Goal: Book appointment/travel/reservation

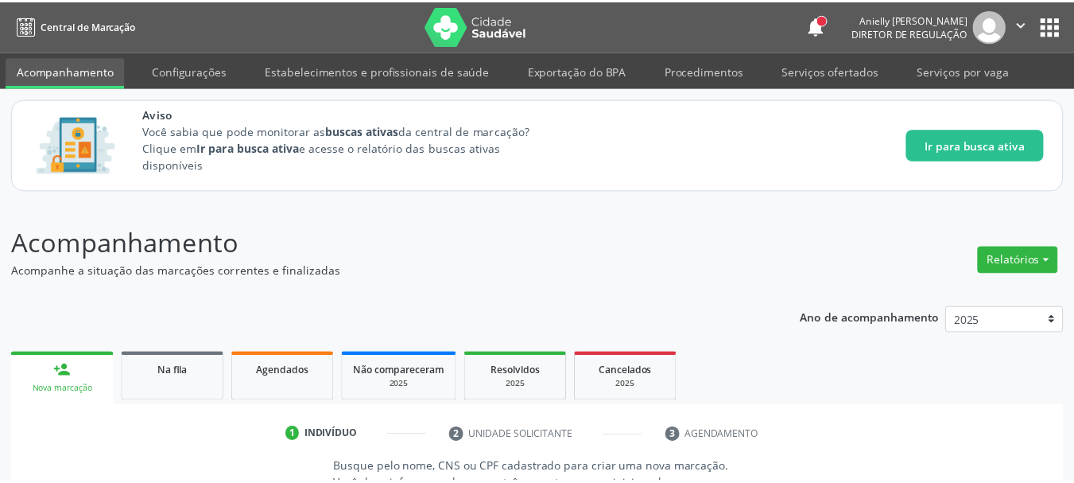
scroll to position [245, 0]
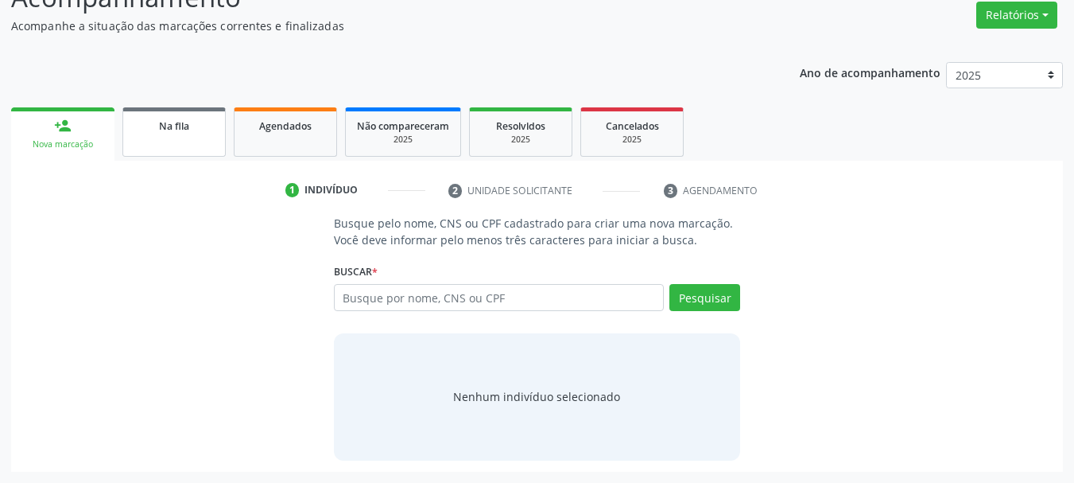
click at [211, 132] on div "Na fila" at bounding box center [173, 125] width 79 height 17
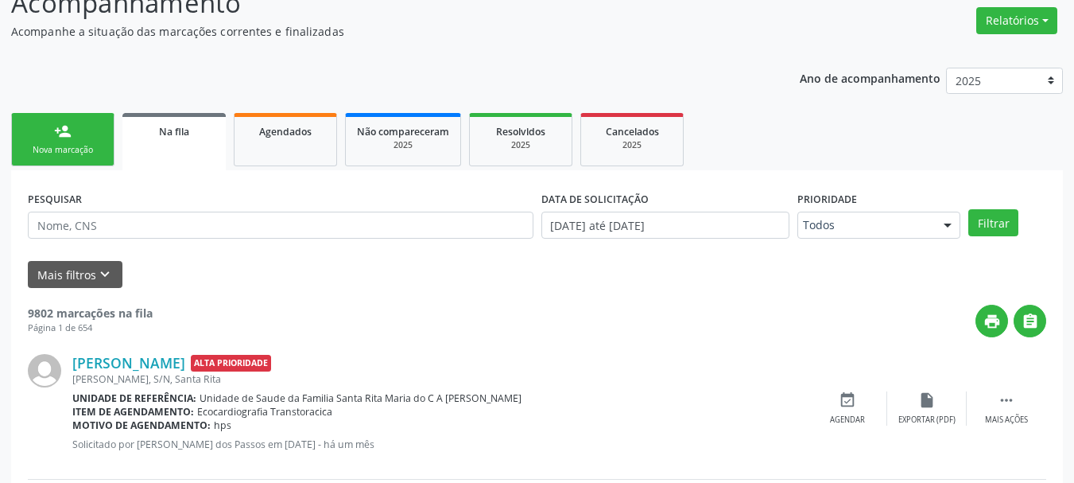
scroll to position [259, 0]
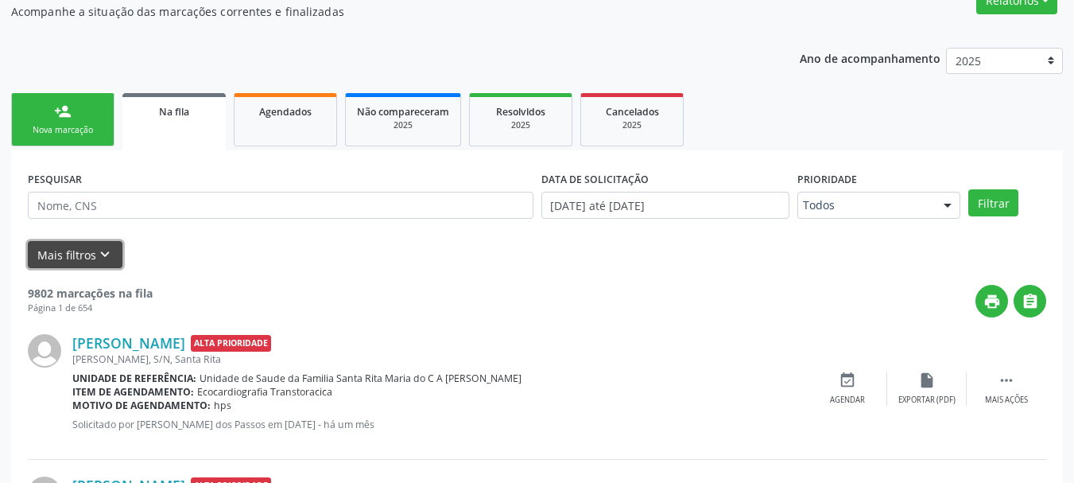
drag, startPoint x: 112, startPoint y: 244, endPoint x: 100, endPoint y: 250, distance: 13.5
click at [101, 250] on button "Mais filtros keyboard_arrow_down" at bounding box center [75, 255] width 95 height 28
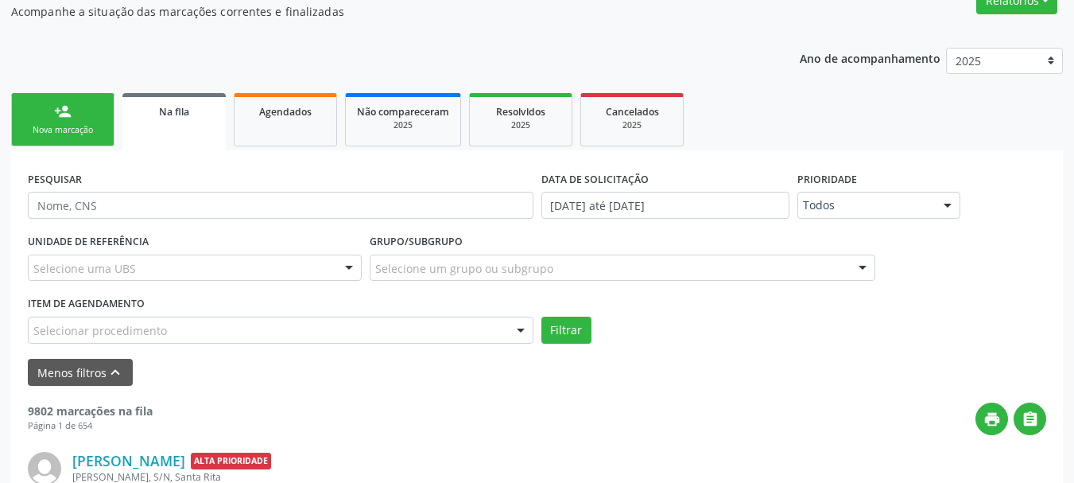
click at [99, 251] on label "UNIDADE DE REFERÊNCIA" at bounding box center [88, 242] width 121 height 25
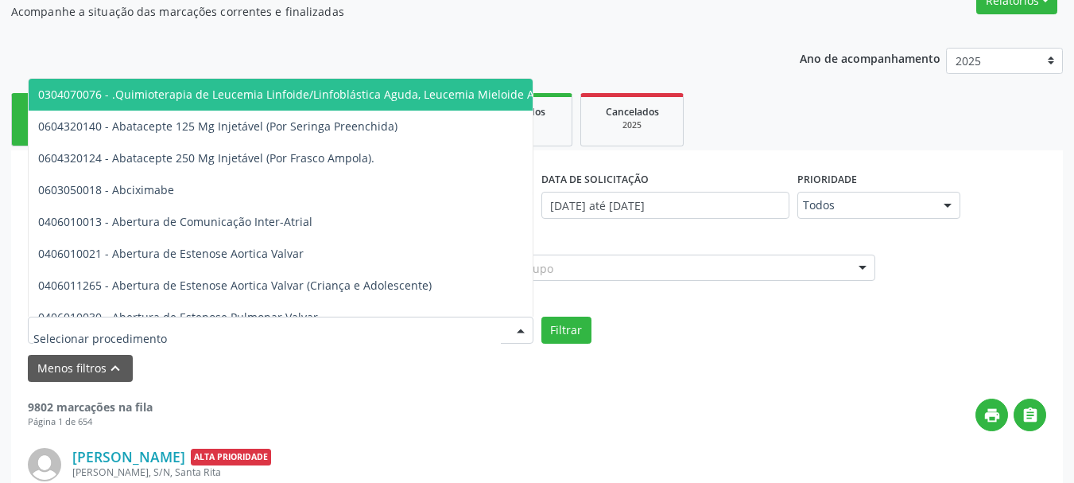
drag, startPoint x: 136, startPoint y: 324, endPoint x: 120, endPoint y: 332, distance: 17.4
click at [120, 332] on input "text" at bounding box center [266, 338] width 467 height 32
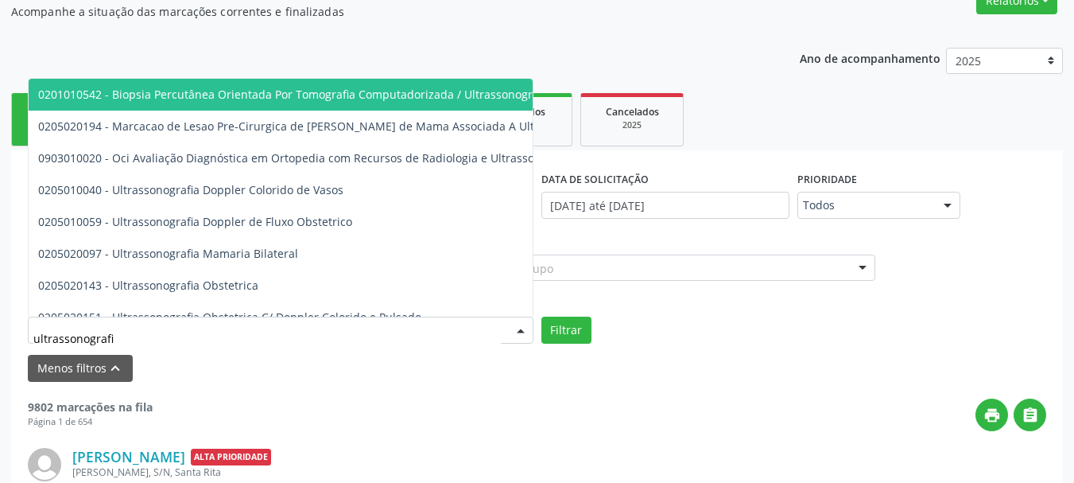
type input "ultrassonografia"
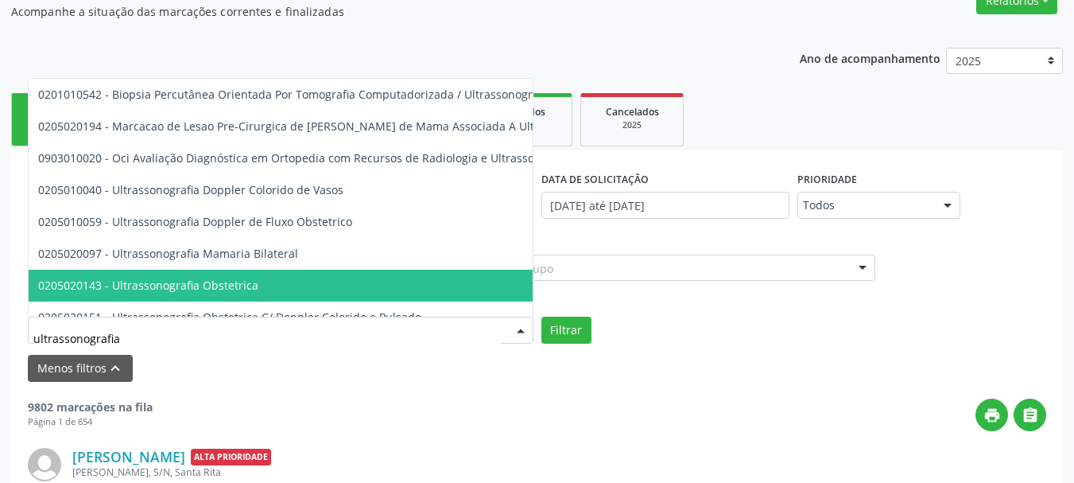
click at [140, 275] on span "0205020143 - Ultrassonografia Obstetrica" at bounding box center [385, 286] width 712 height 32
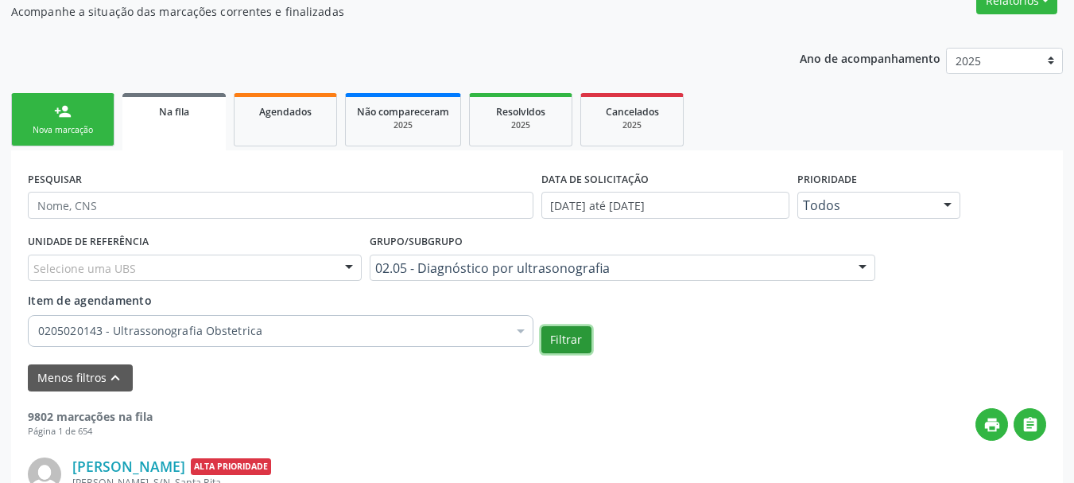
click at [568, 339] on button "Filtrar" at bounding box center [566, 339] width 50 height 27
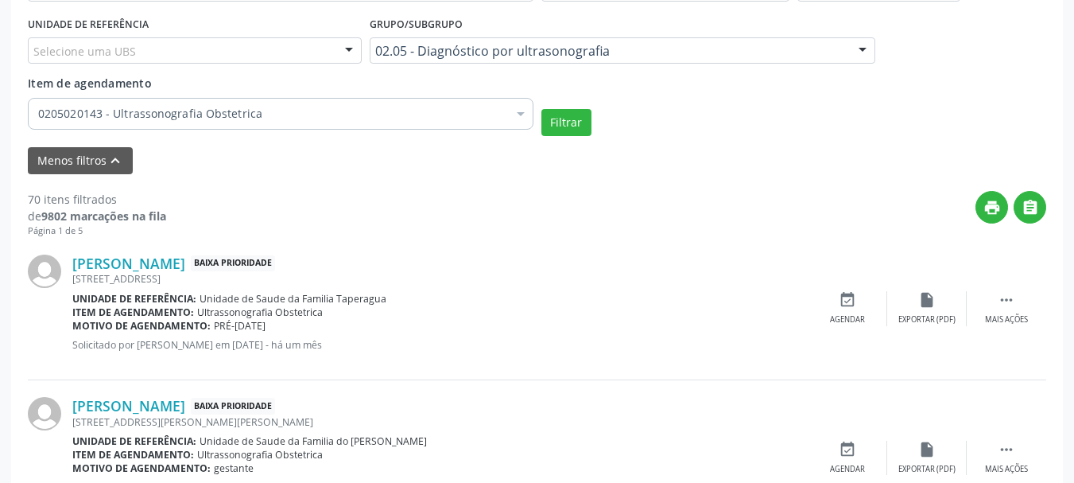
scroll to position [440, 0]
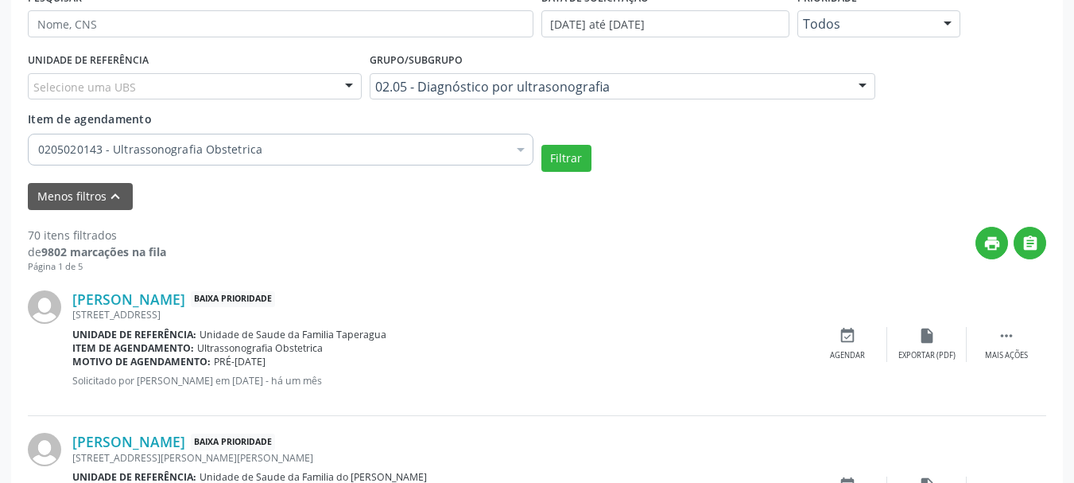
click at [176, 88] on div "Selecione uma UBS" at bounding box center [195, 86] width 334 height 27
type input "m"
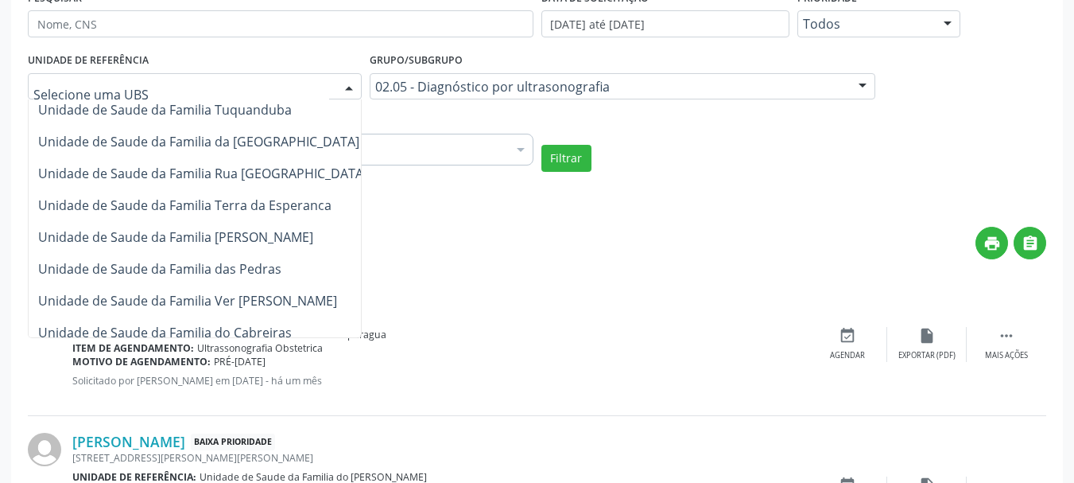
scroll to position [410, 0]
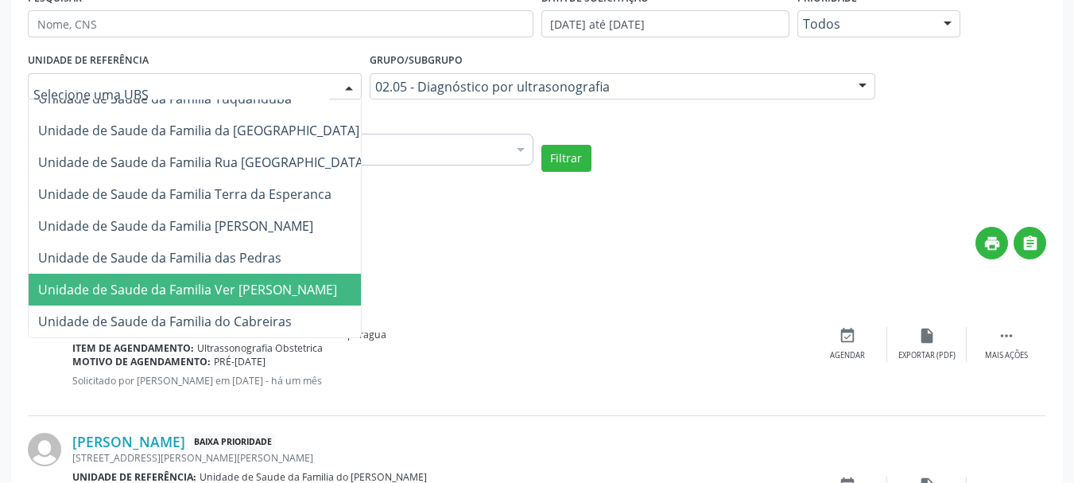
click at [297, 286] on span "Unidade de Saude da Familia Ver [PERSON_NAME]" at bounding box center [187, 289] width 299 height 17
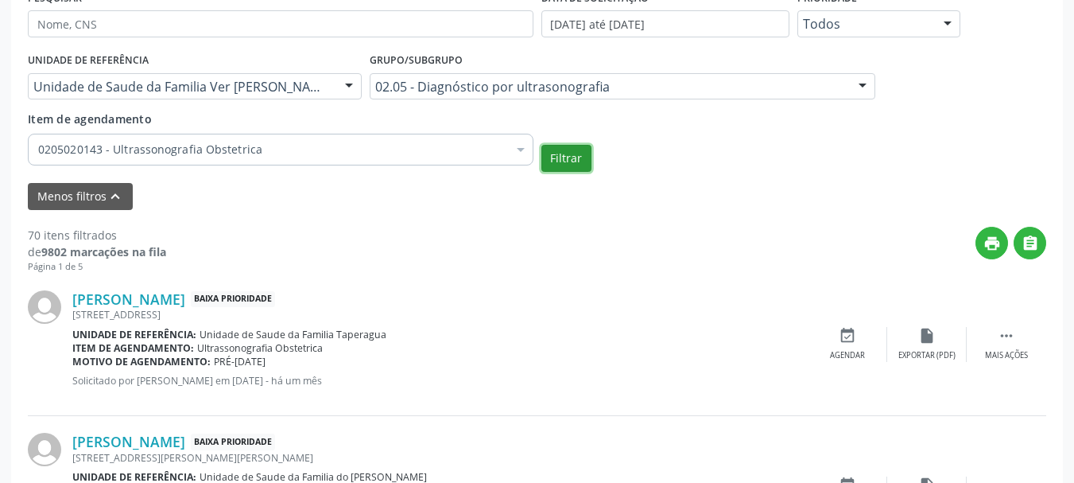
click at [564, 165] on button "Filtrar" at bounding box center [566, 158] width 50 height 27
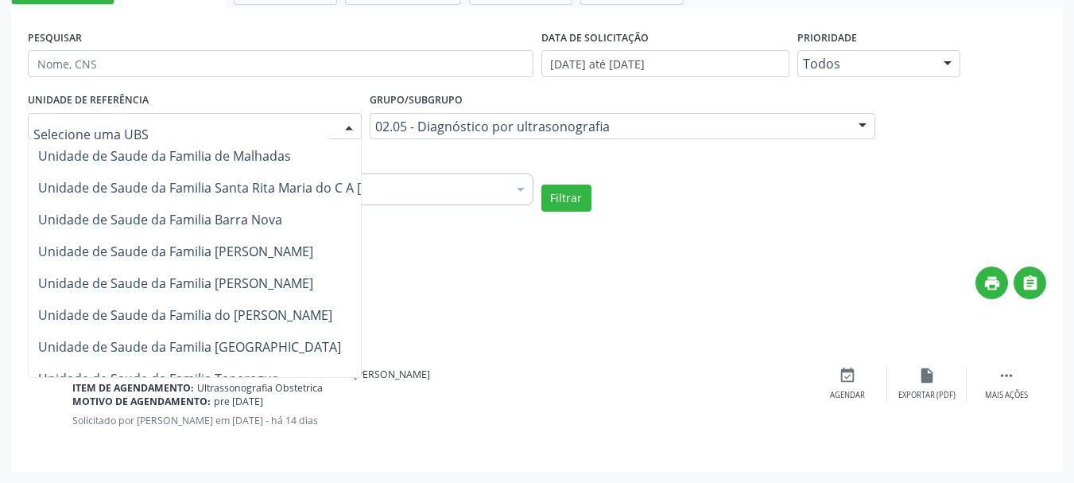
scroll to position [0, 0]
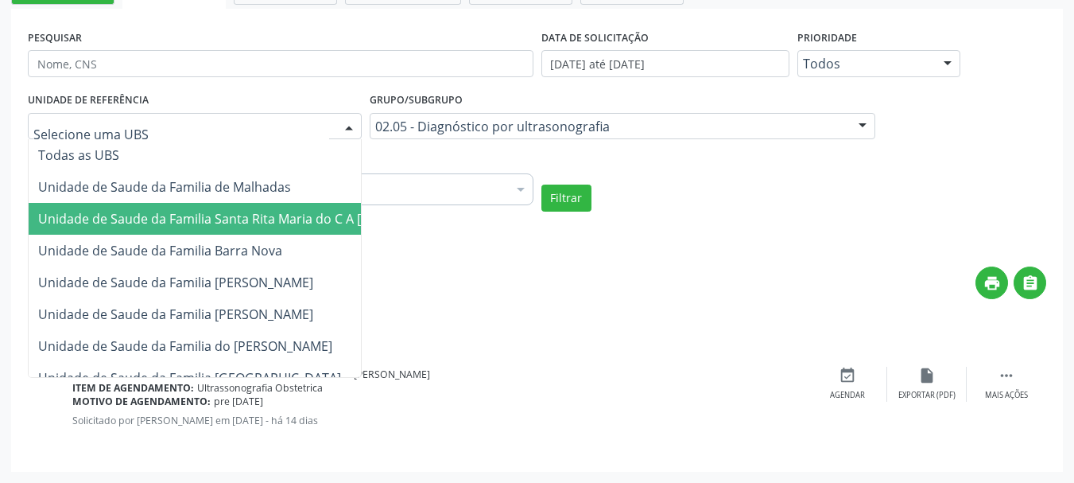
click at [296, 219] on span "Unidade de Saude da Familia Santa Rita Maria do C A [PERSON_NAME]" at bounding box center [246, 218] width 417 height 17
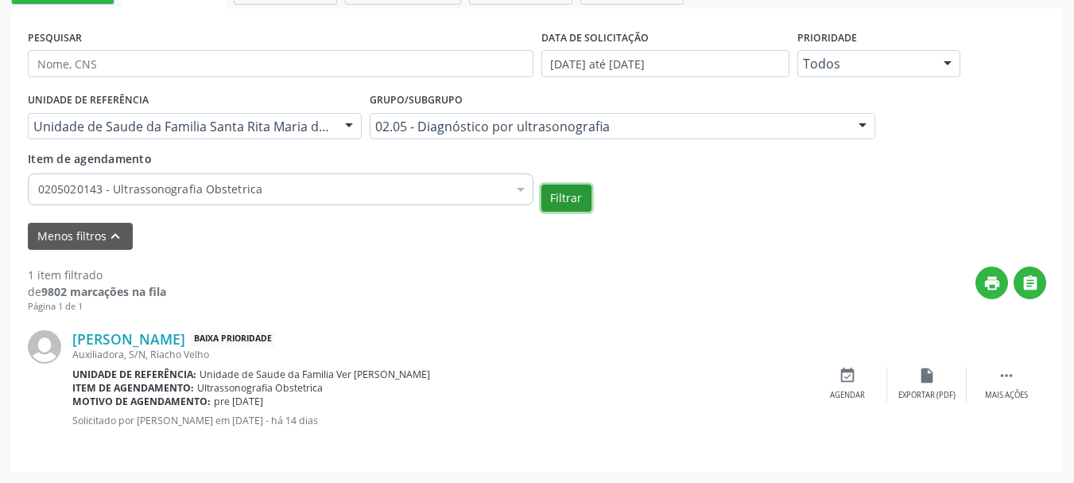
click at [561, 200] on button "Filtrar" at bounding box center [566, 197] width 50 height 27
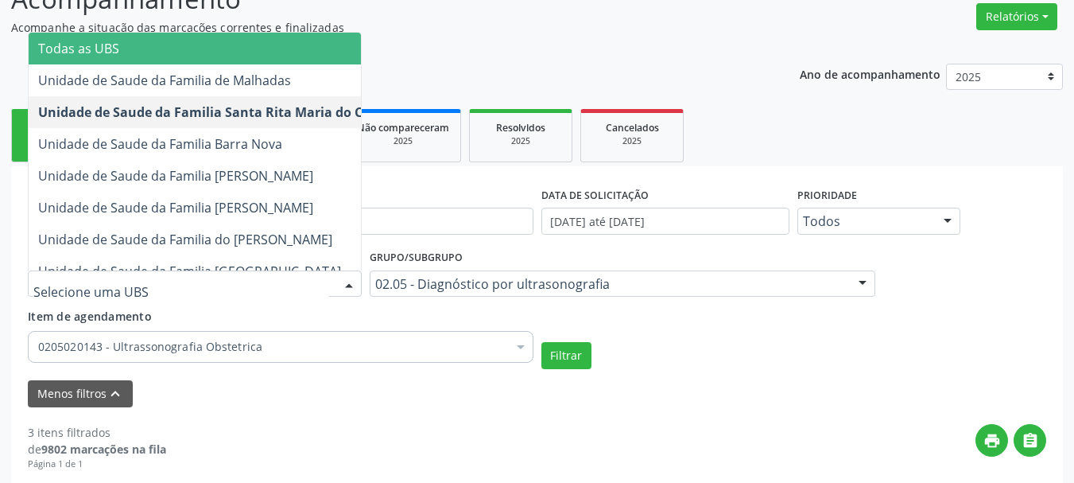
click at [285, 50] on span "Todas as UBS" at bounding box center [260, 49] width 462 height 32
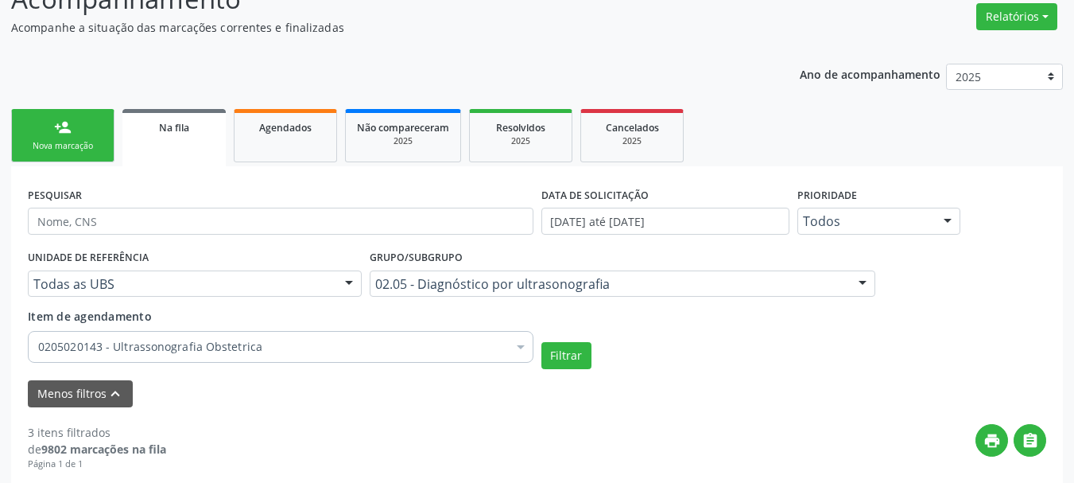
click at [249, 206] on div "PESQUISAR" at bounding box center [281, 214] width 514 height 62
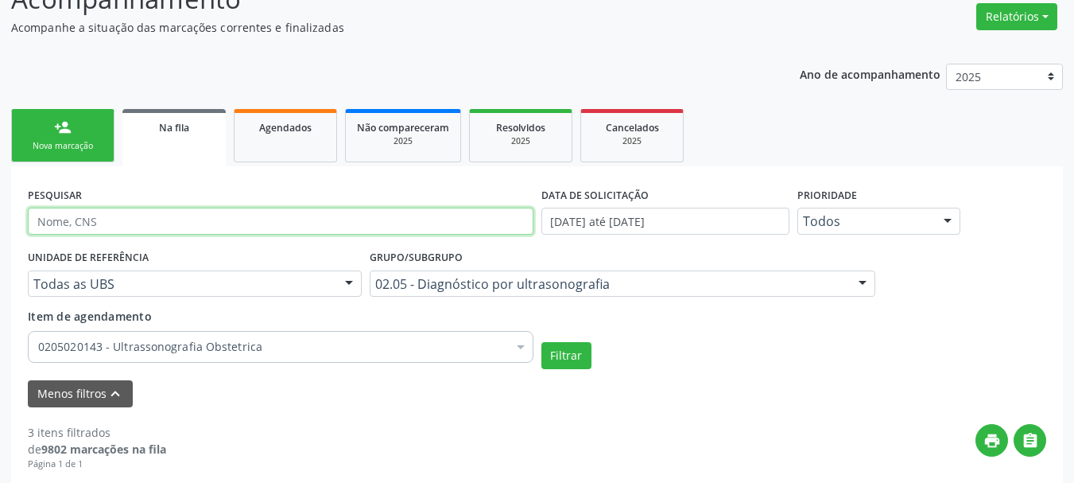
click at [249, 215] on input "text" at bounding box center [281, 220] width 506 height 27
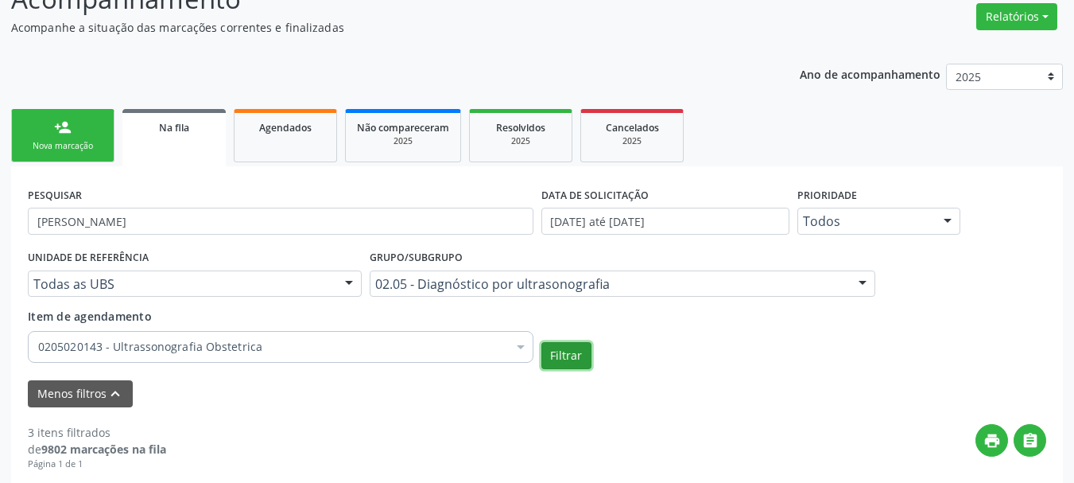
click at [576, 360] on button "Filtrar" at bounding box center [566, 355] width 50 height 27
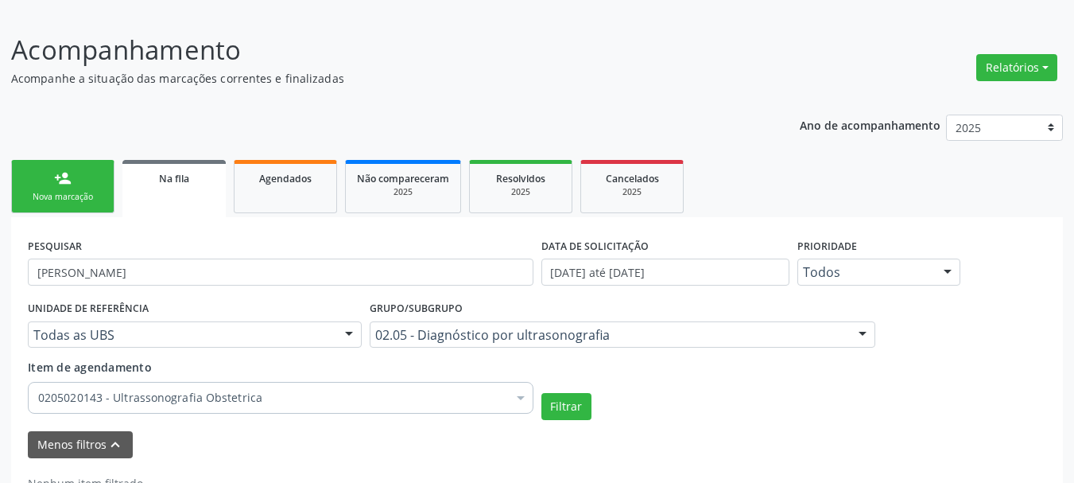
scroll to position [246, 0]
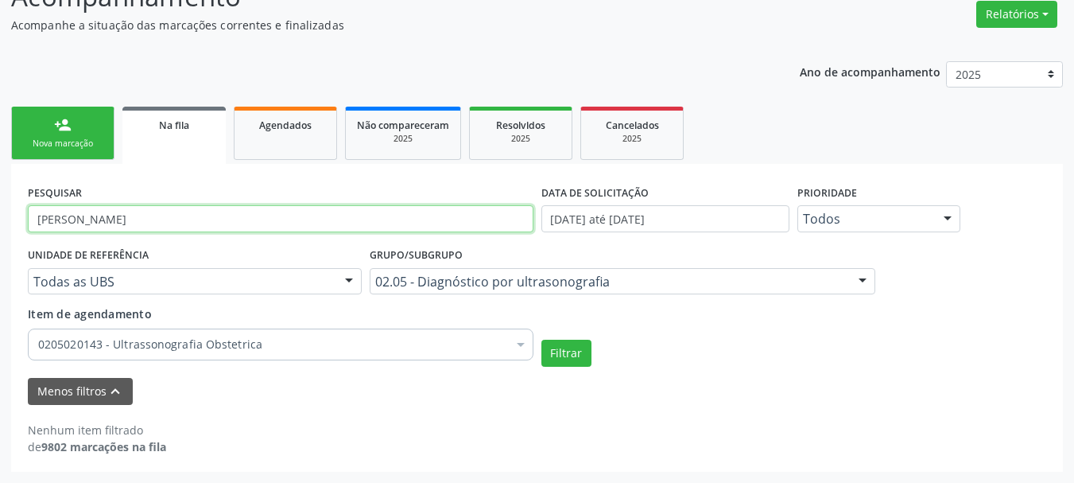
click at [217, 225] on input "[PERSON_NAME]" at bounding box center [281, 218] width 506 height 27
type input "m"
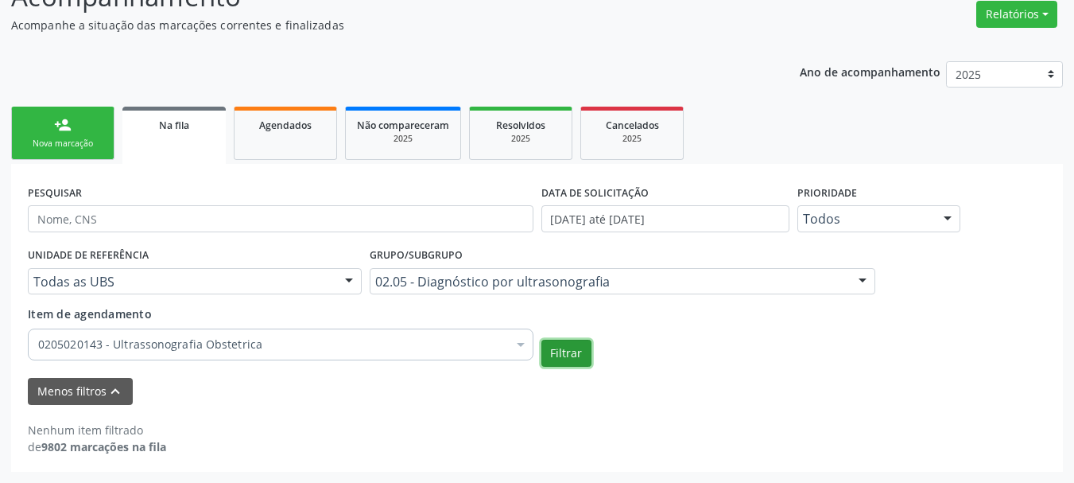
click at [566, 346] on button "Filtrar" at bounding box center [566, 352] width 50 height 27
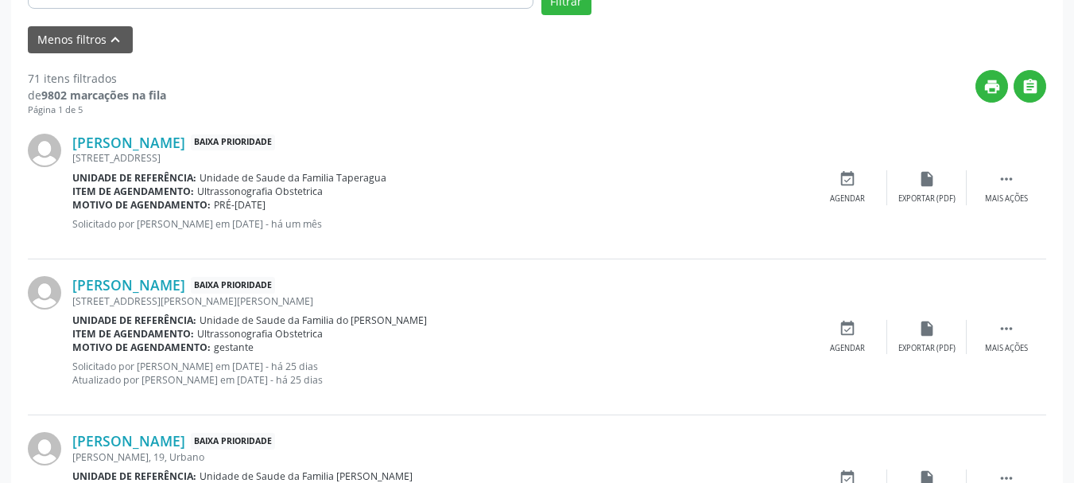
scroll to position [607, 0]
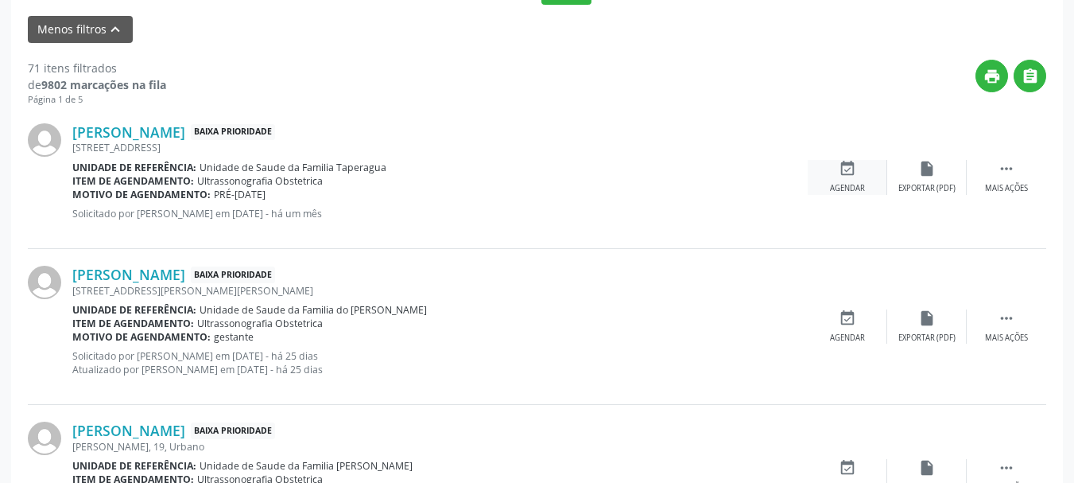
click at [843, 179] on div "event_available Agendar" at bounding box center [847, 177] width 79 height 34
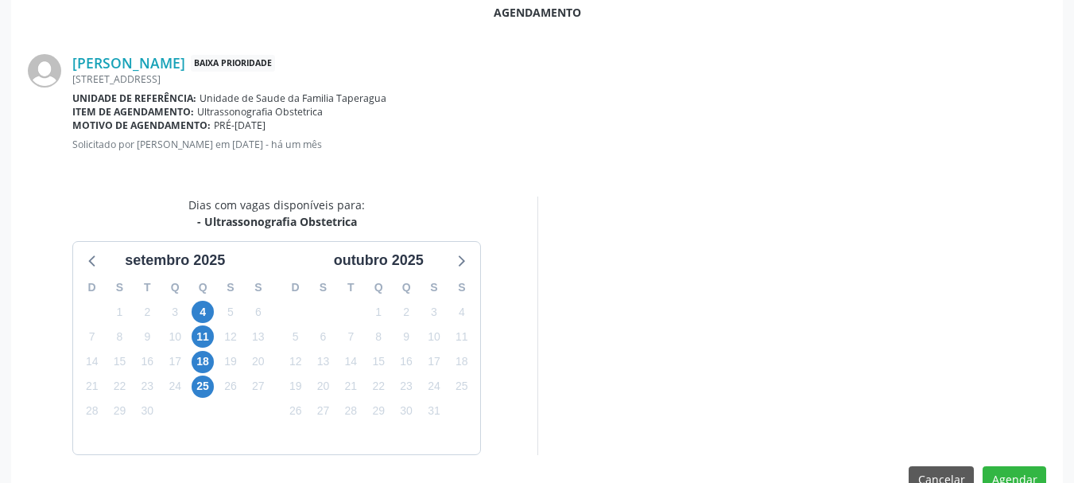
scroll to position [460, 0]
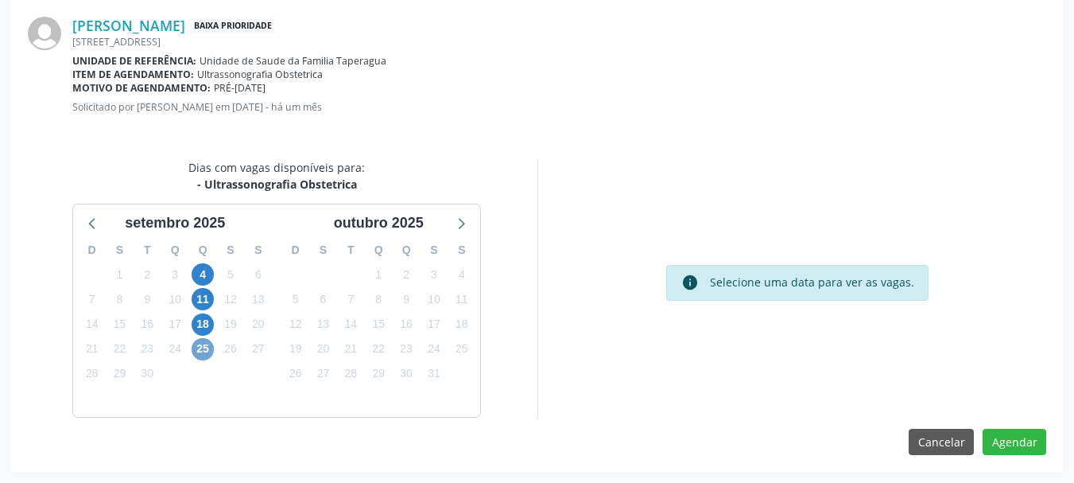
click at [196, 352] on span "25" at bounding box center [203, 349] width 22 height 22
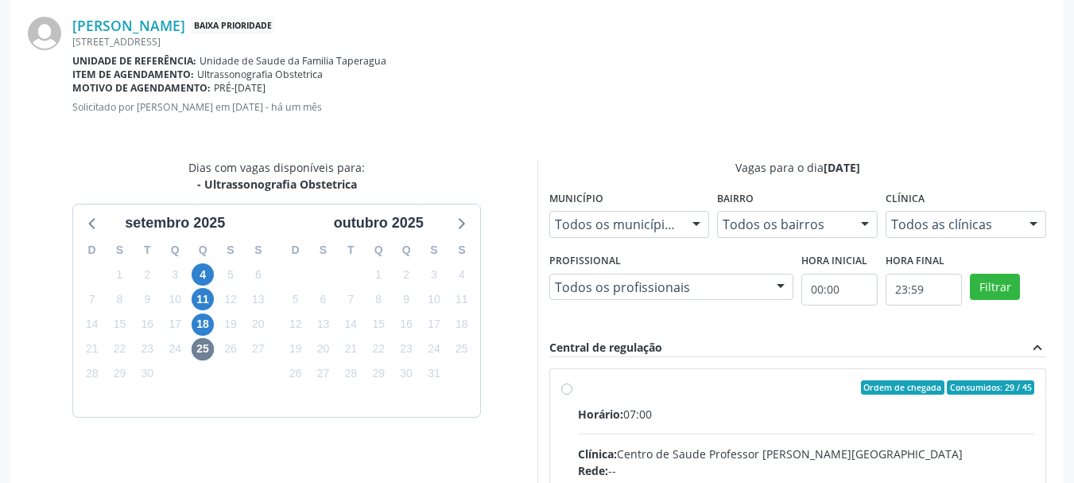
click at [705, 447] on div "Clínica: Centro de Saude Professor [PERSON_NAME][GEOGRAPHIC_DATA]" at bounding box center [806, 453] width 457 height 17
click at [572, 394] on input "Ordem de chegada Consumidos: 29 / 45 Horário: 07:00 Clínica: Centro de Saude Pr…" at bounding box center [566, 387] width 11 height 14
radio input "true"
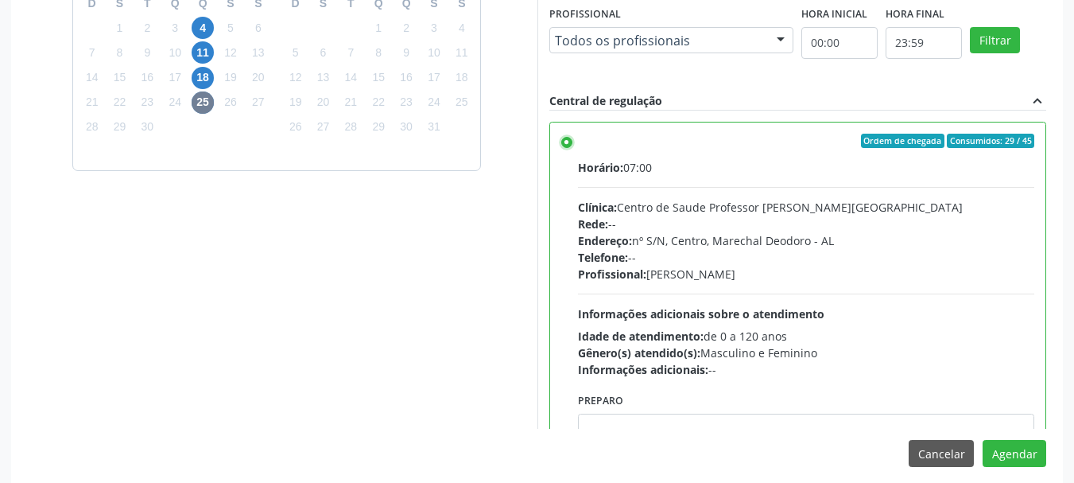
scroll to position [718, 0]
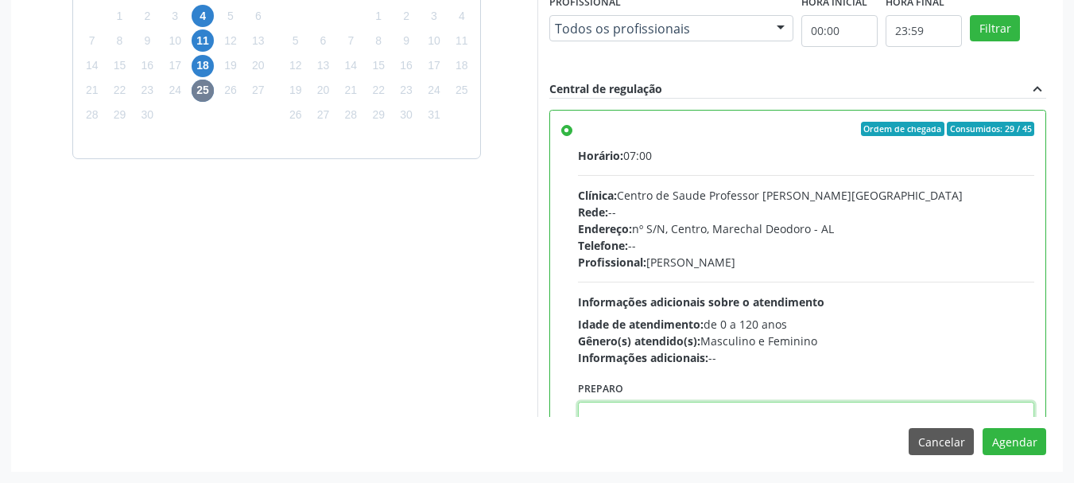
click at [910, 409] on textarea at bounding box center [806, 431] width 457 height 60
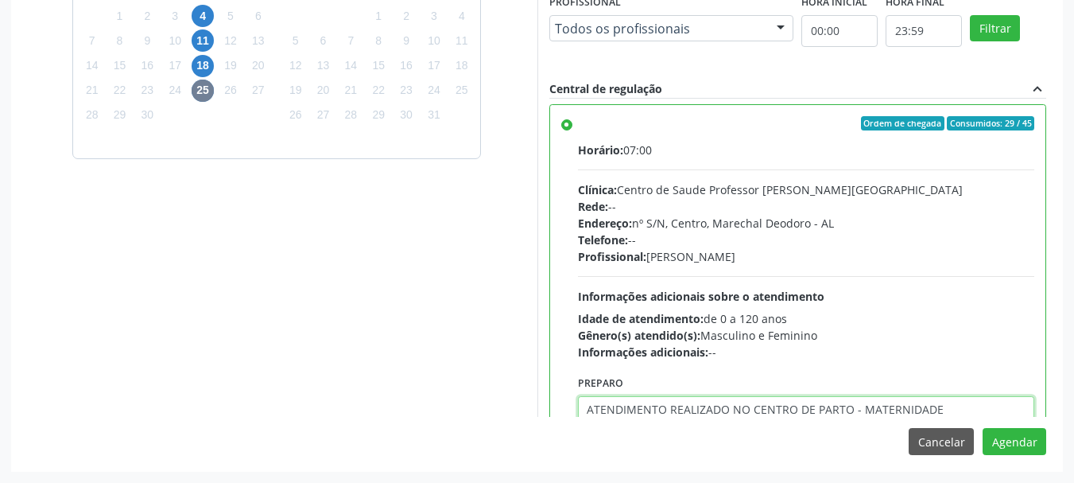
type textarea "ATENDIMENTO REALIZADO NO CENTRO DE PARTO - MATERNIDADE"
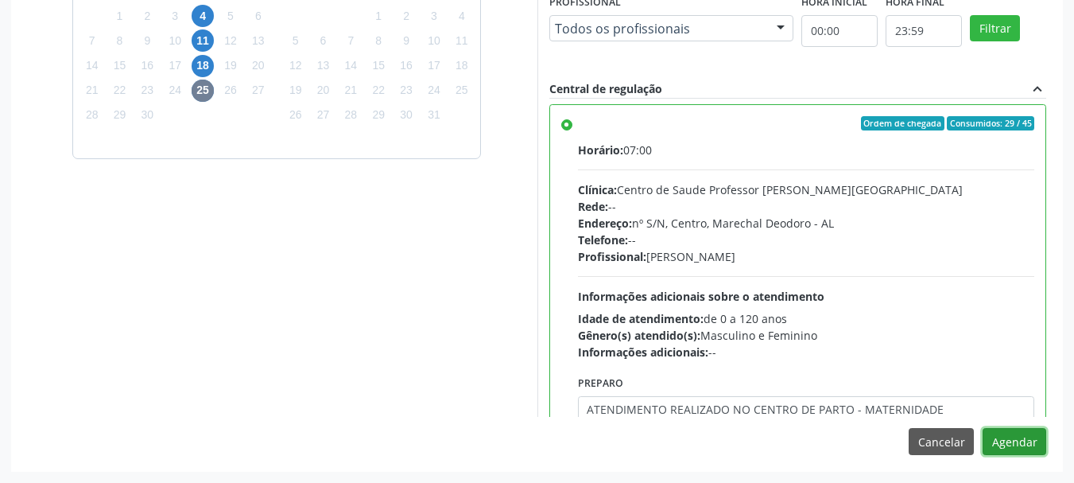
click at [983, 428] on button "Agendar" at bounding box center [1015, 441] width 64 height 27
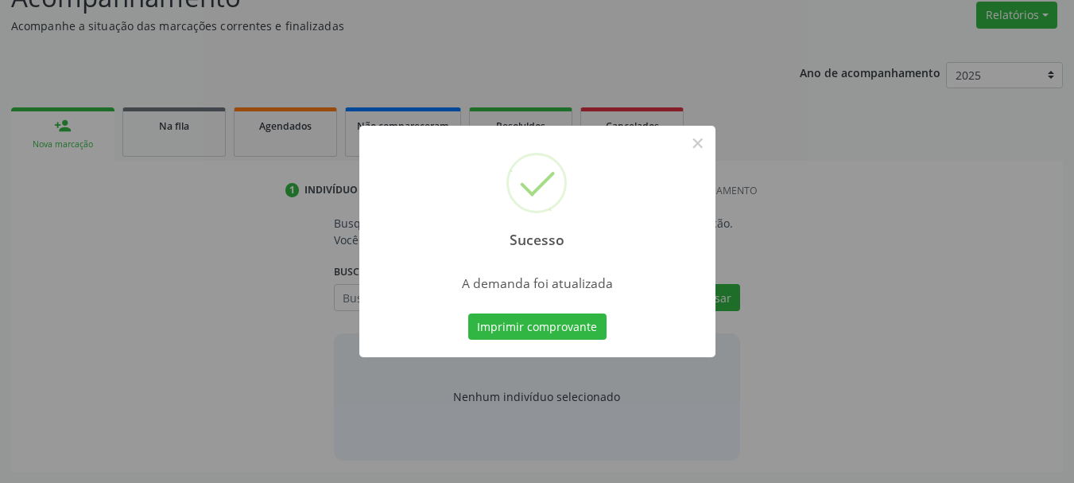
scroll to position [245, 0]
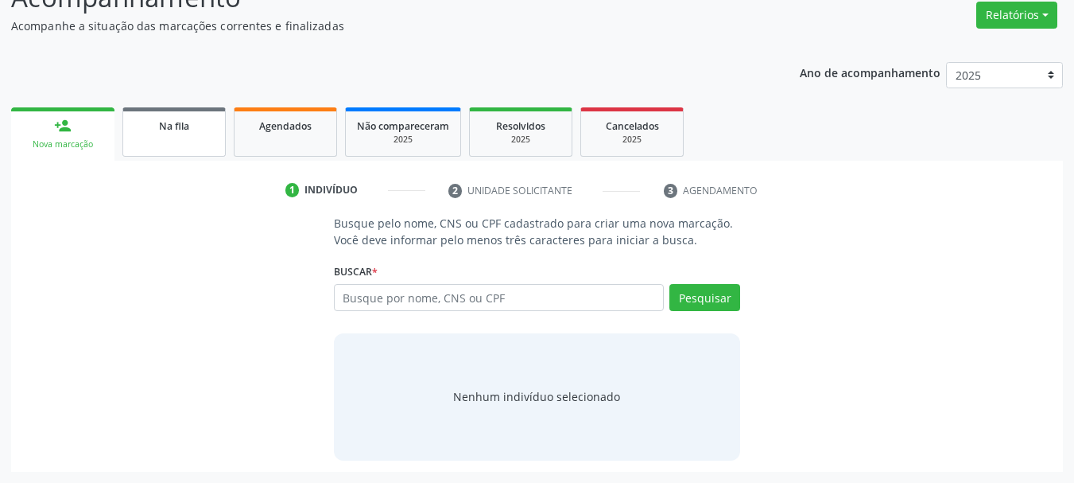
click at [195, 145] on link "Na fila" at bounding box center [173, 131] width 103 height 49
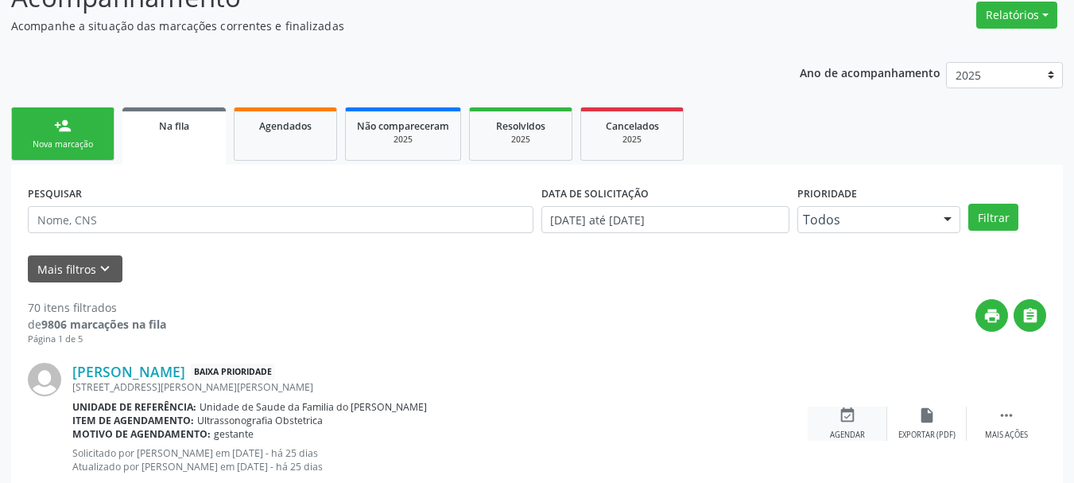
click at [847, 417] on icon "event_available" at bounding box center [847, 414] width 17 height 17
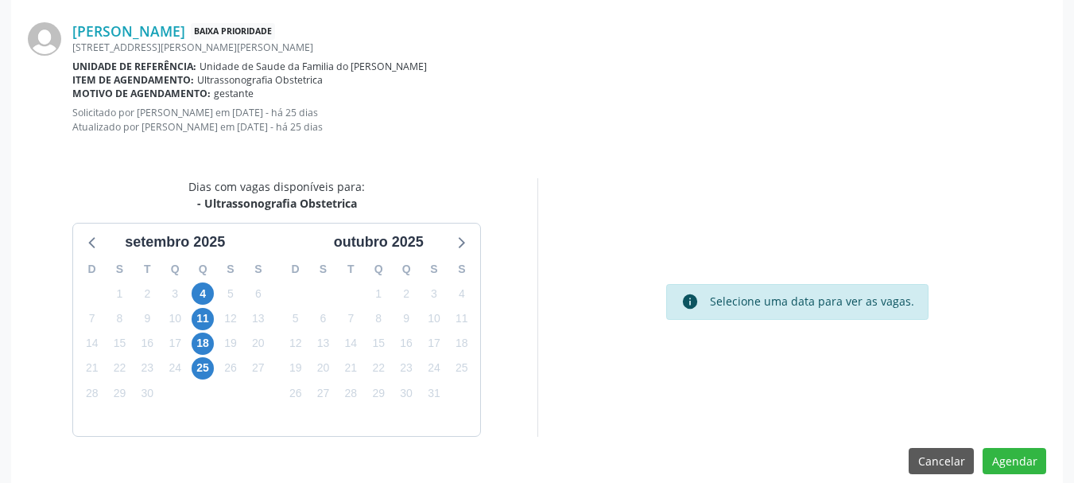
scroll to position [456, 0]
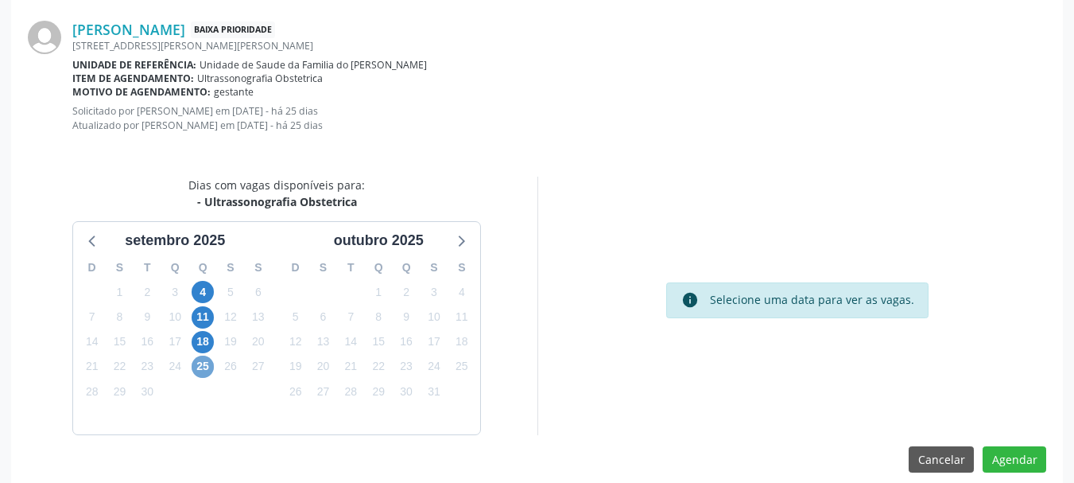
click at [207, 367] on span "25" at bounding box center [203, 366] width 22 height 22
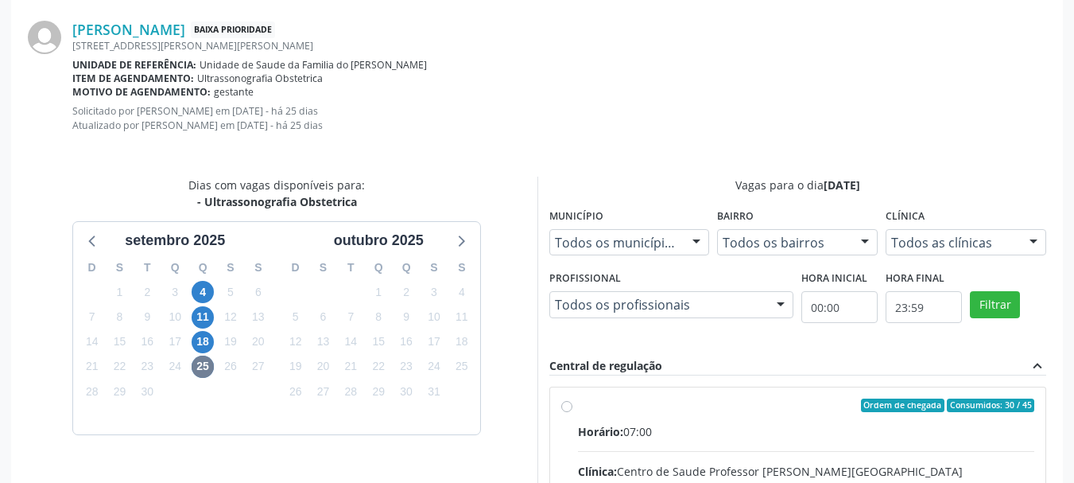
click at [572, 413] on input "Ordem de chegada Consumidos: 30 / 45 Horário: 07:00 Clínica: Centro de Saude Pr…" at bounding box center [566, 405] width 11 height 14
radio input "true"
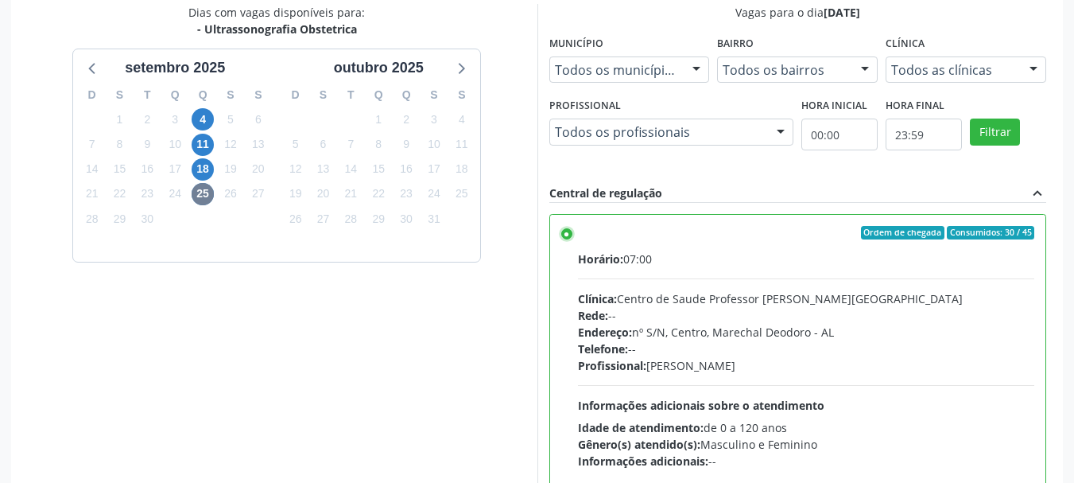
scroll to position [731, 0]
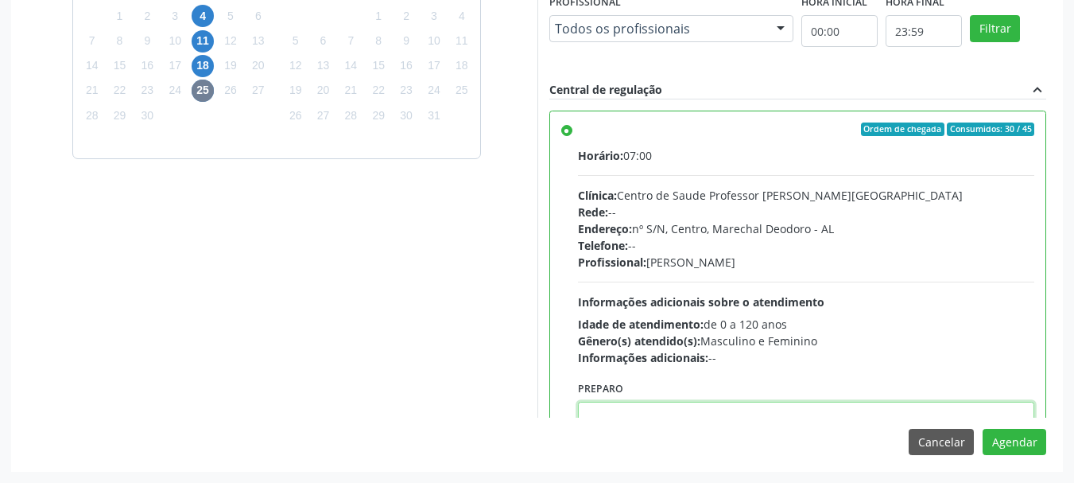
click at [739, 405] on textarea at bounding box center [806, 431] width 457 height 60
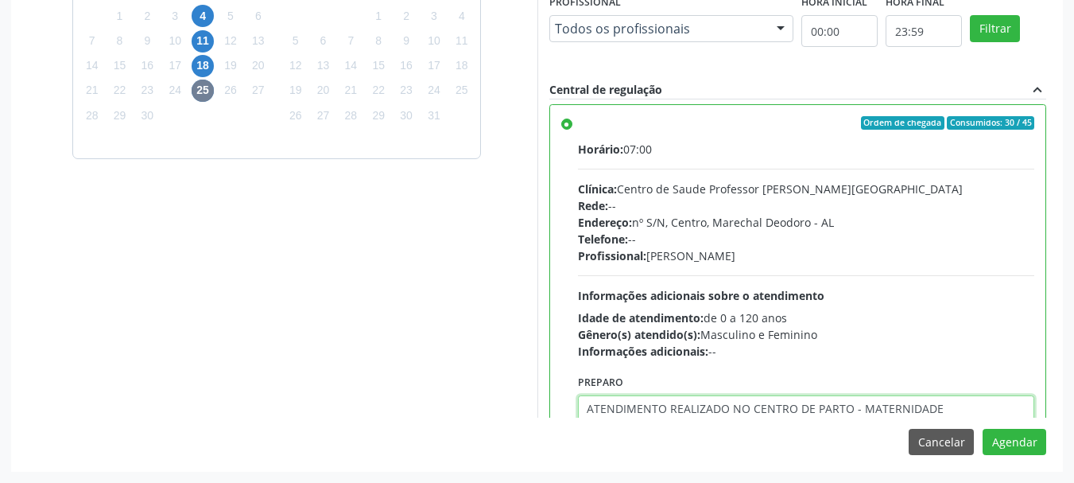
type textarea "ATENDIMENTO REALIZADO NO CENTRO DE PARTO - MATERNIDADE"
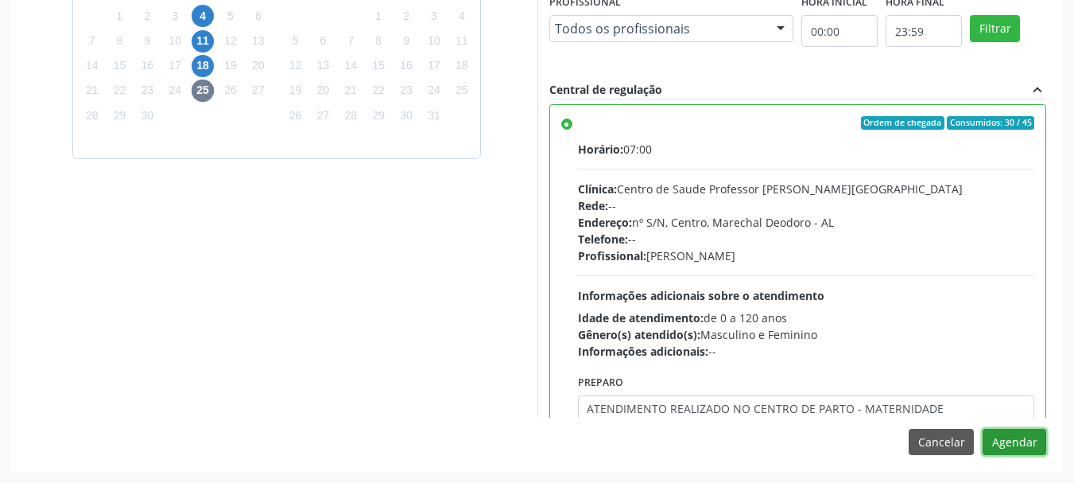
click at [983, 429] on button "Agendar" at bounding box center [1015, 442] width 64 height 27
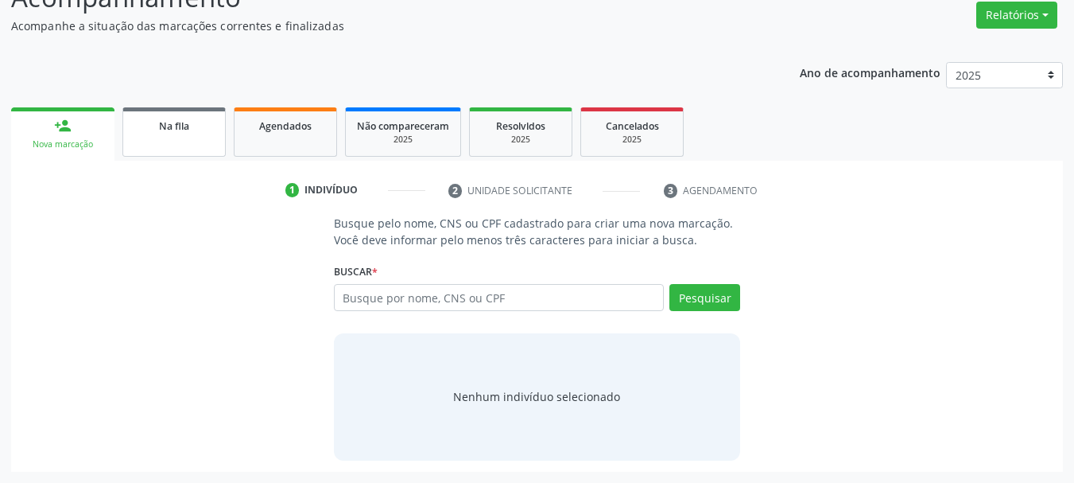
click at [147, 134] on link "Na fila" at bounding box center [173, 131] width 103 height 49
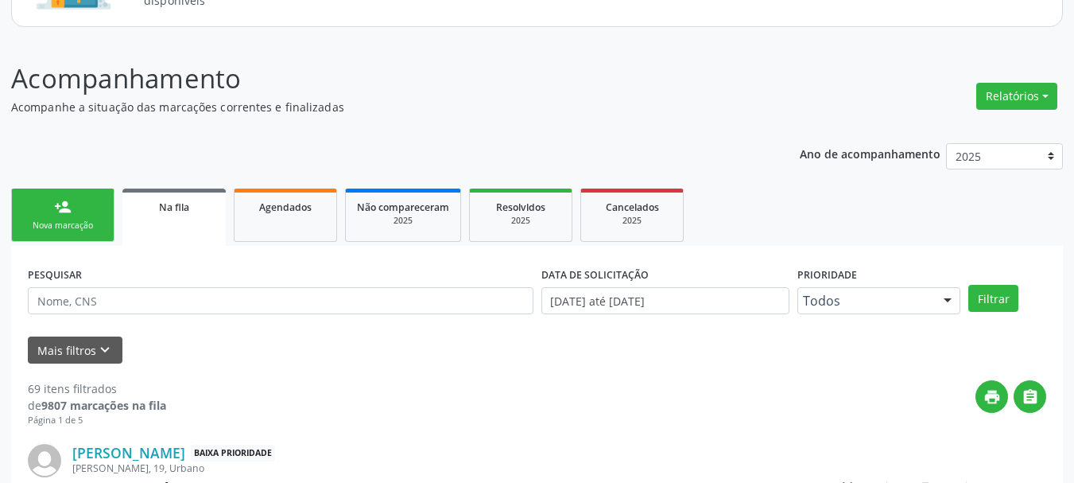
scroll to position [70, 0]
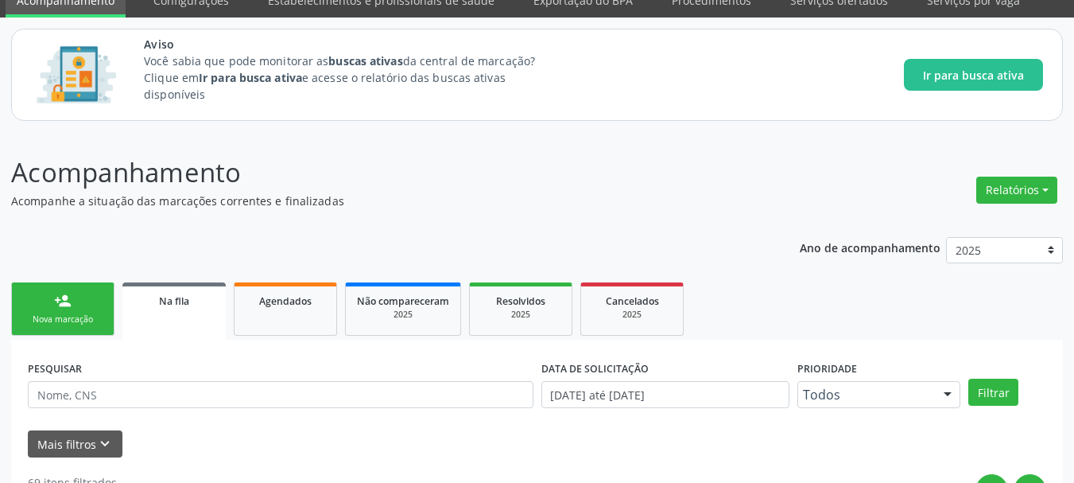
click at [325, 298] on link "Agendados" at bounding box center [285, 308] width 103 height 53
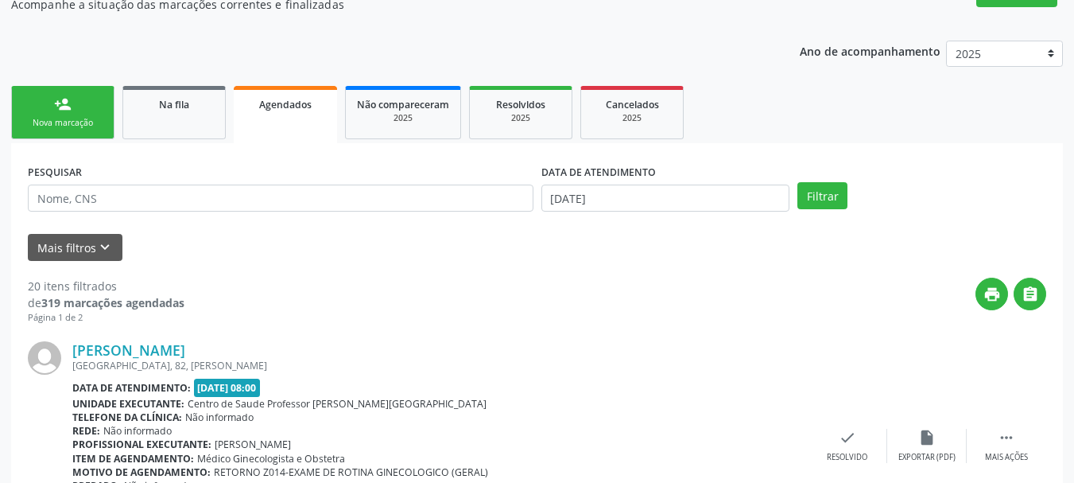
scroll to position [327, 0]
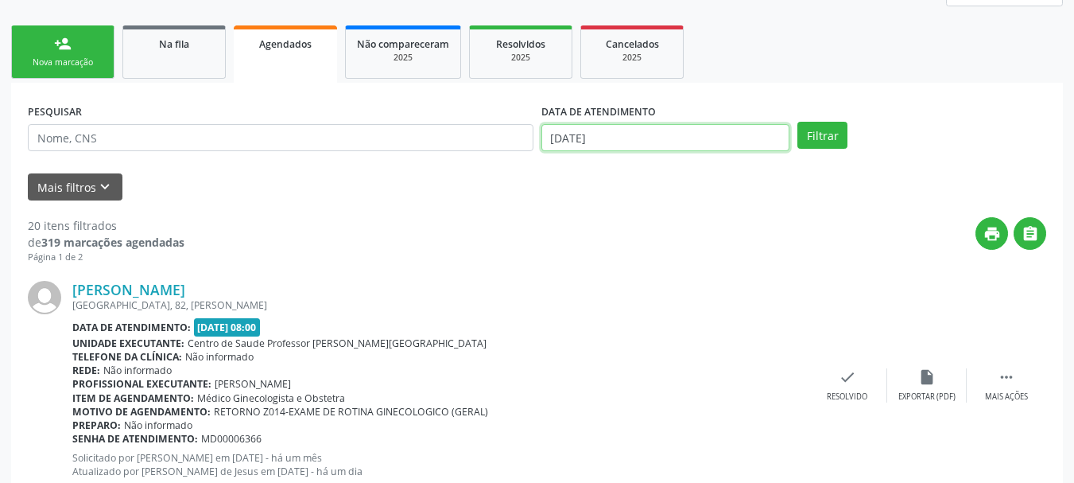
click at [670, 136] on input "[DATE]" at bounding box center [665, 137] width 249 height 27
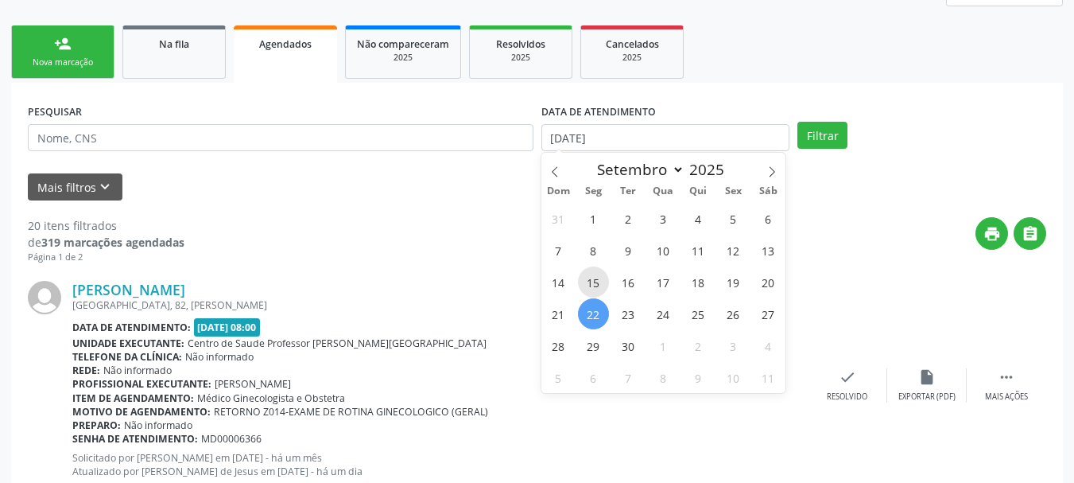
click at [593, 281] on span "15" at bounding box center [593, 281] width 31 height 31
type input "[DATE]"
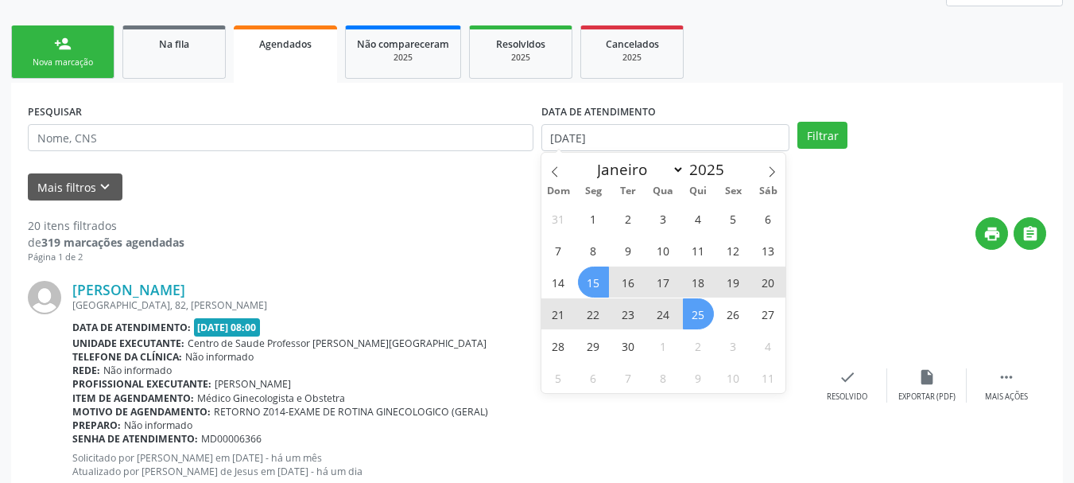
click at [706, 304] on span "25" at bounding box center [698, 313] width 31 height 31
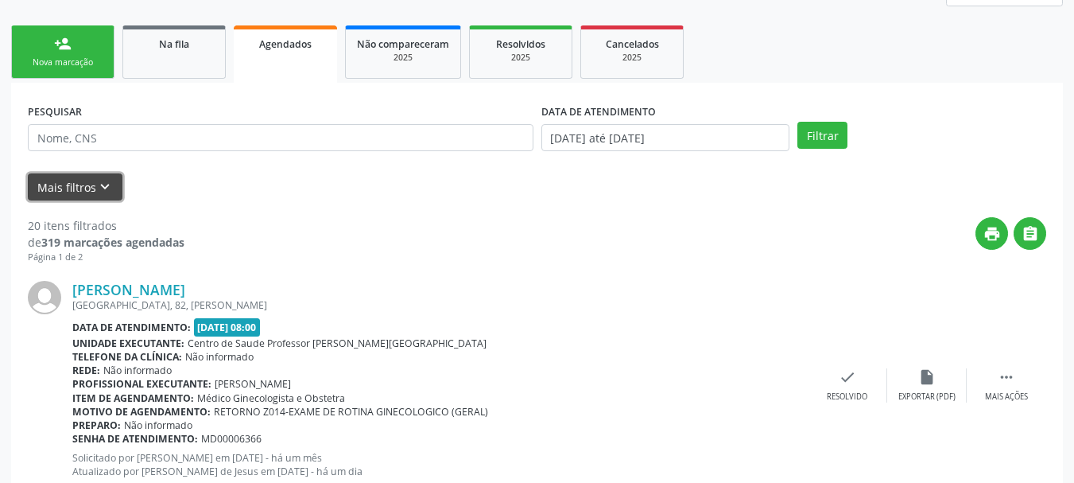
click at [78, 188] on button "Mais filtros keyboard_arrow_down" at bounding box center [75, 187] width 95 height 28
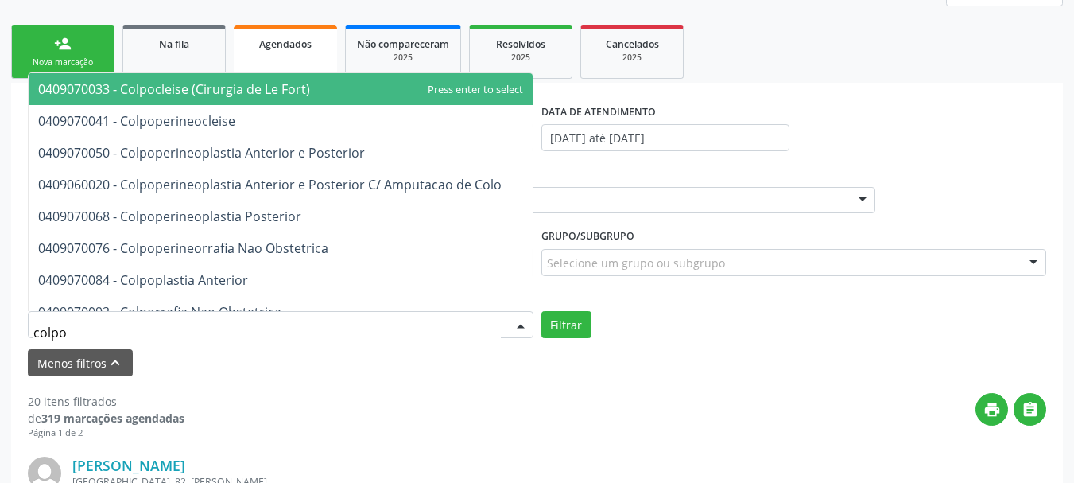
type input "colpos"
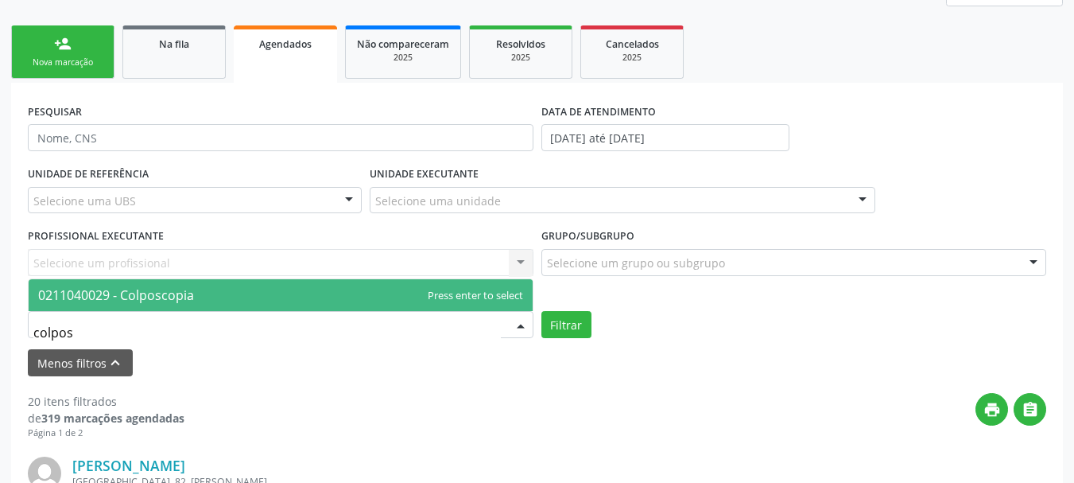
click at [146, 301] on span "0211040029 - Colposcopia" at bounding box center [116, 294] width 156 height 17
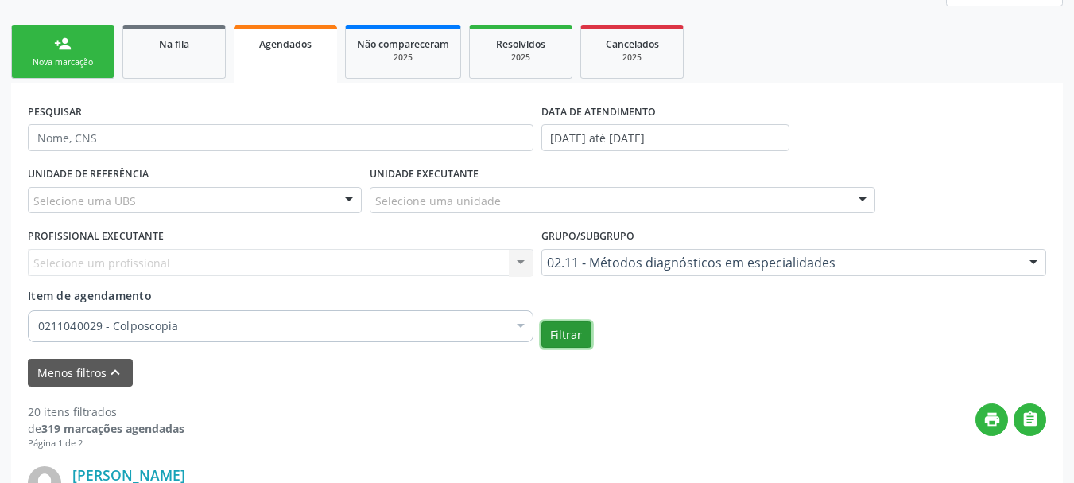
click at [559, 329] on button "Filtrar" at bounding box center [566, 334] width 50 height 27
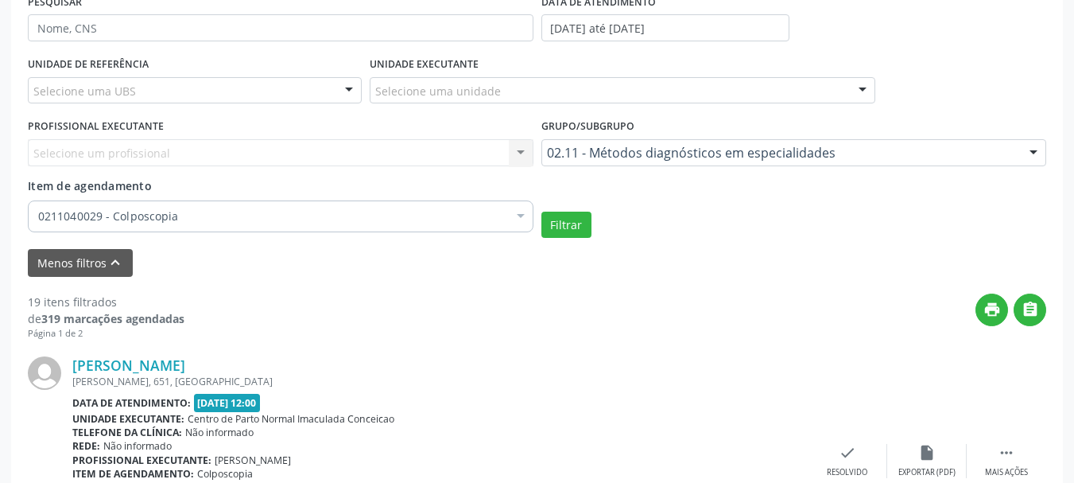
scroll to position [429, 0]
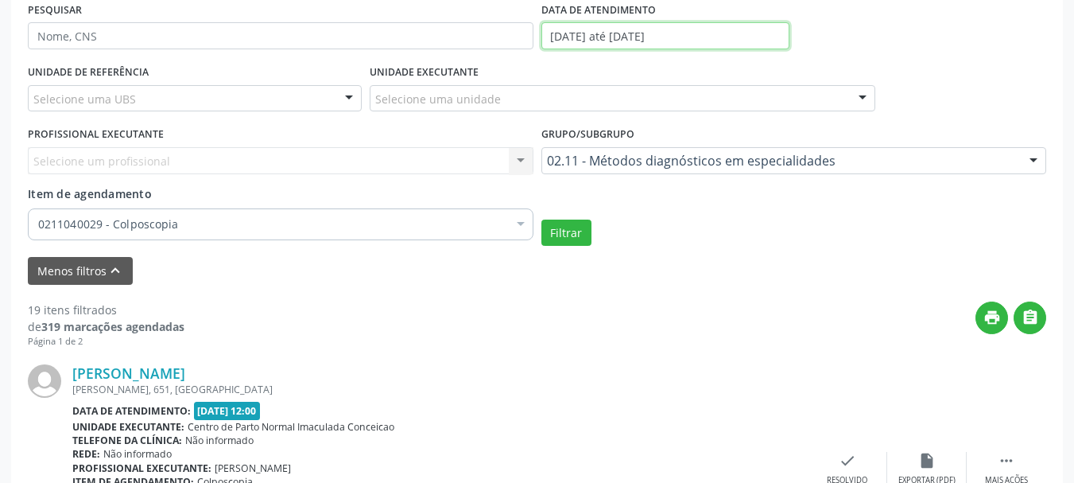
click at [684, 32] on input "[DATE] até [DATE]" at bounding box center [665, 35] width 249 height 27
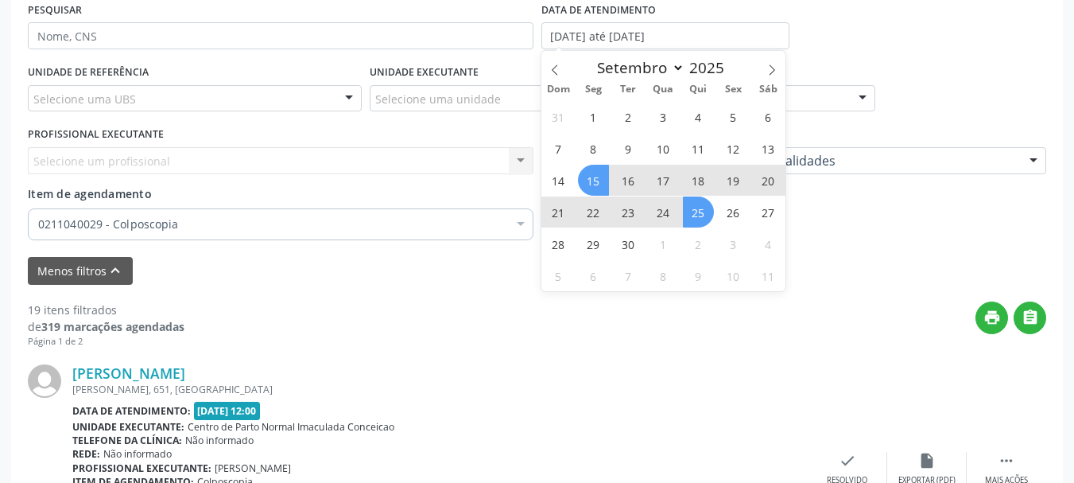
click at [690, 175] on span "18" at bounding box center [698, 180] width 31 height 31
type input "[DATE]"
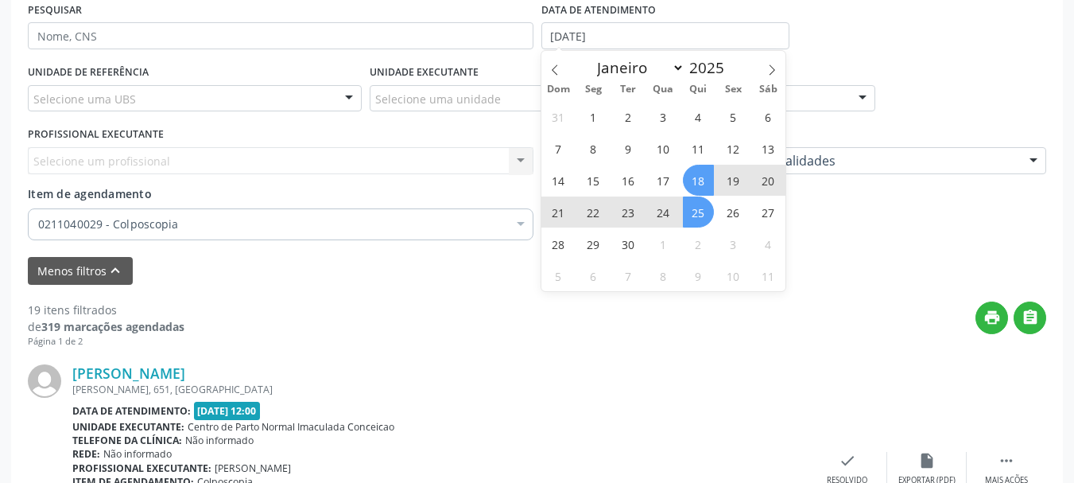
click at [693, 199] on span "25" at bounding box center [698, 211] width 31 height 31
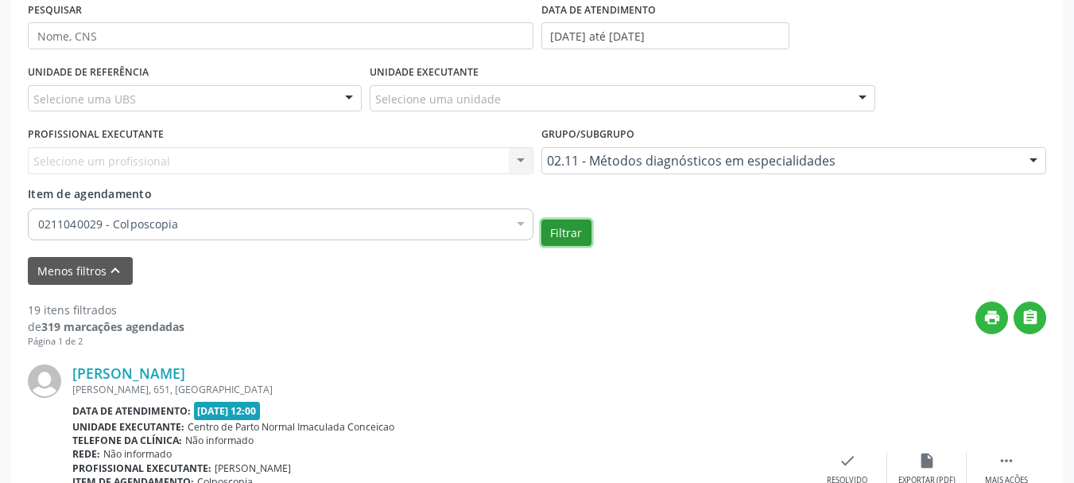
click at [582, 229] on button "Filtrar" at bounding box center [566, 232] width 50 height 27
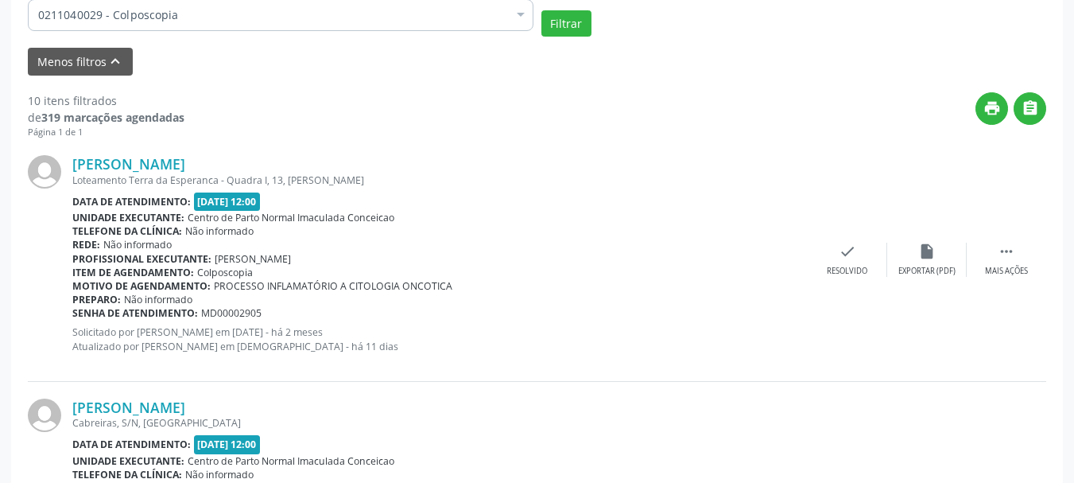
scroll to position [643, 0]
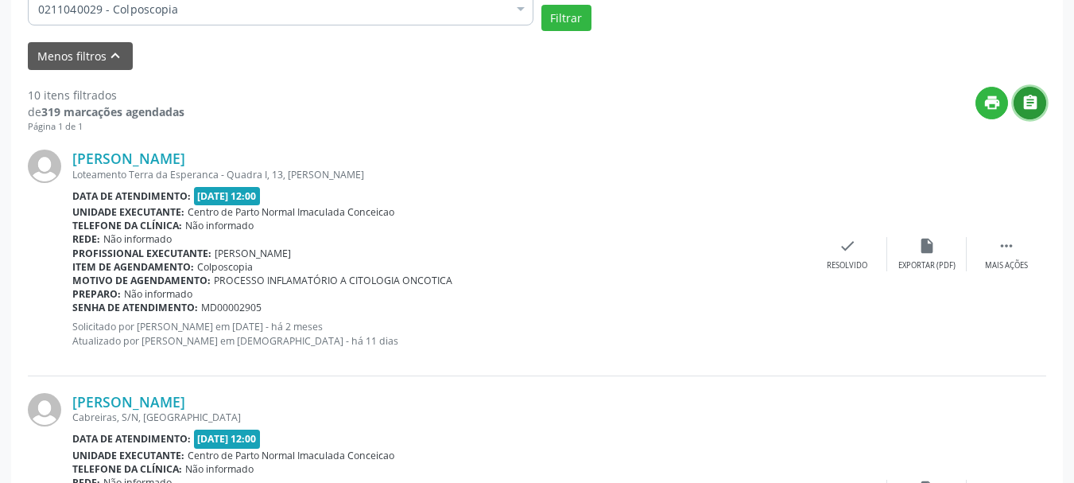
click at [1034, 107] on icon "" at bounding box center [1030, 102] width 17 height 17
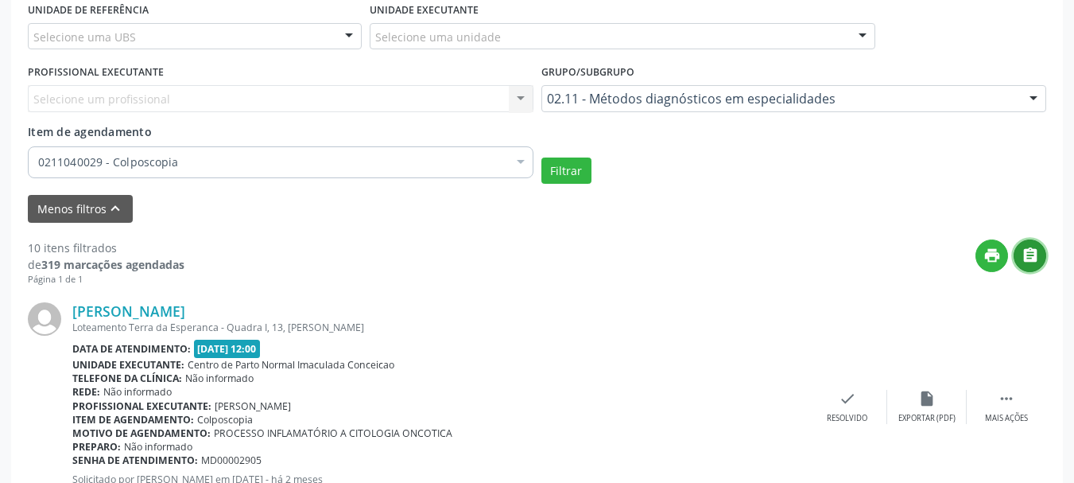
scroll to position [281, 0]
